Goal: Navigation & Orientation: Go to known website

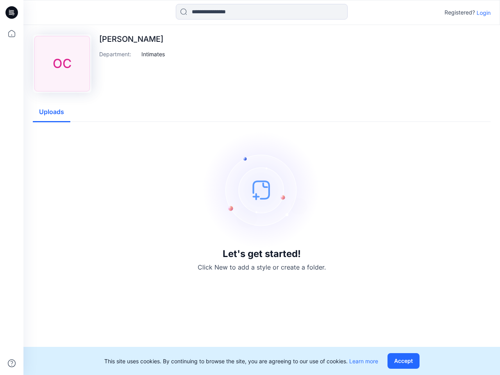
click at [250, 188] on img at bounding box center [261, 189] width 117 height 117
click at [12, 13] on icon at bounding box center [12, 13] width 3 height 0
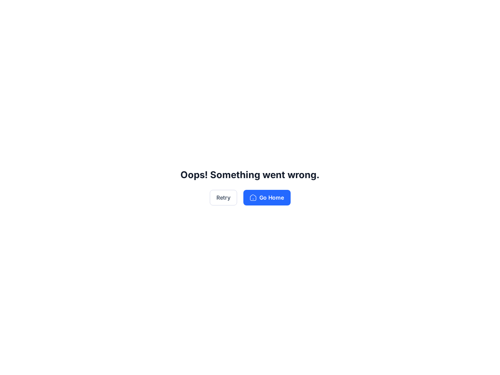
click at [12, 363] on div "Oops! Something went wrong. Retry Go Home" at bounding box center [250, 187] width 500 height 375
click at [262, 12] on div "Oops! Something went wrong. Retry Go Home" at bounding box center [250, 187] width 500 height 375
click at [484, 13] on div "Oops! Something went wrong. Retry Go Home" at bounding box center [250, 187] width 500 height 375
click at [153, 54] on div "Oops! Something went wrong. Retry Go Home" at bounding box center [250, 187] width 500 height 375
click at [52, 112] on div "Oops! Something went wrong. Retry Go Home" at bounding box center [250, 187] width 500 height 375
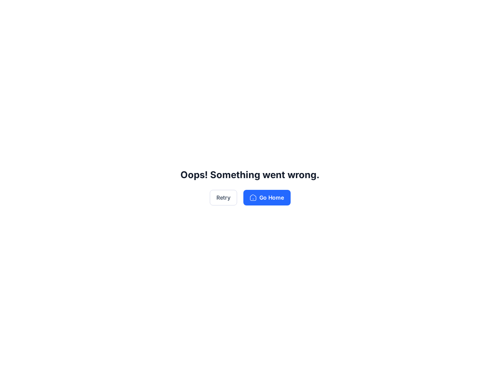
click at [405, 361] on div "Oops! Something went wrong. Retry Go Home" at bounding box center [250, 187] width 500 height 375
